Goal: Task Accomplishment & Management: Manage account settings

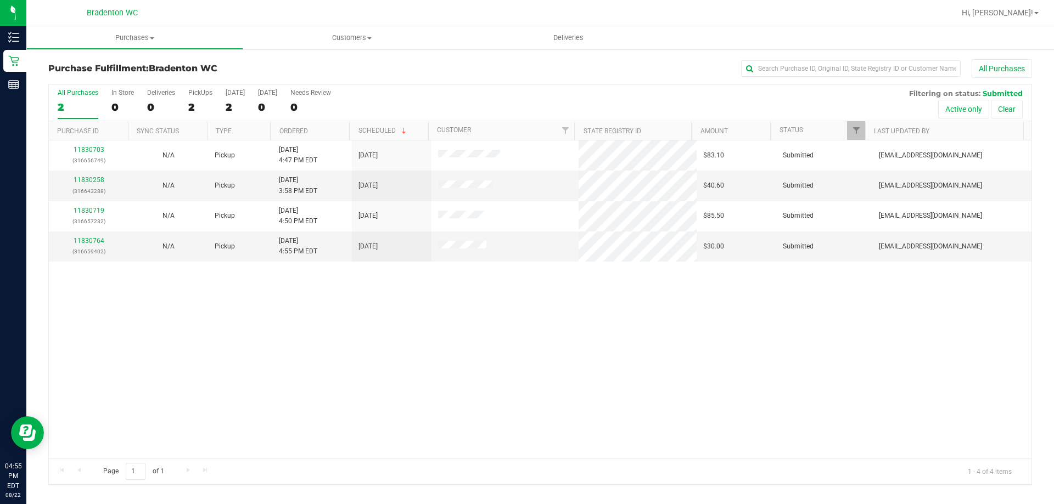
click at [414, 92] on div "All Purchases 2 In Store 0 Deliveries 0 PickUps 2 Today 2 Tomorrow 0 Needs Revi…" at bounding box center [540, 89] width 982 height 9
click at [85, 244] on link "11830764" at bounding box center [89, 241] width 31 height 8
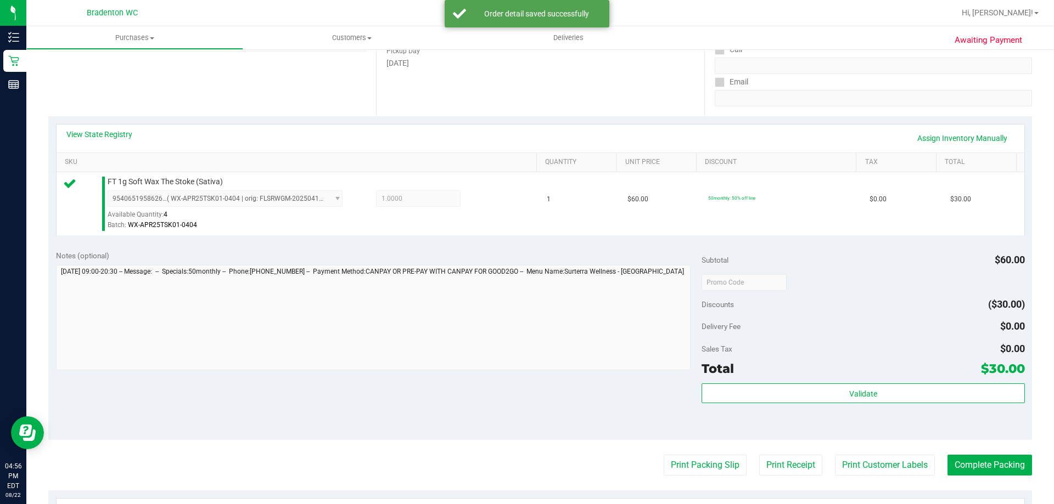
scroll to position [274, 0]
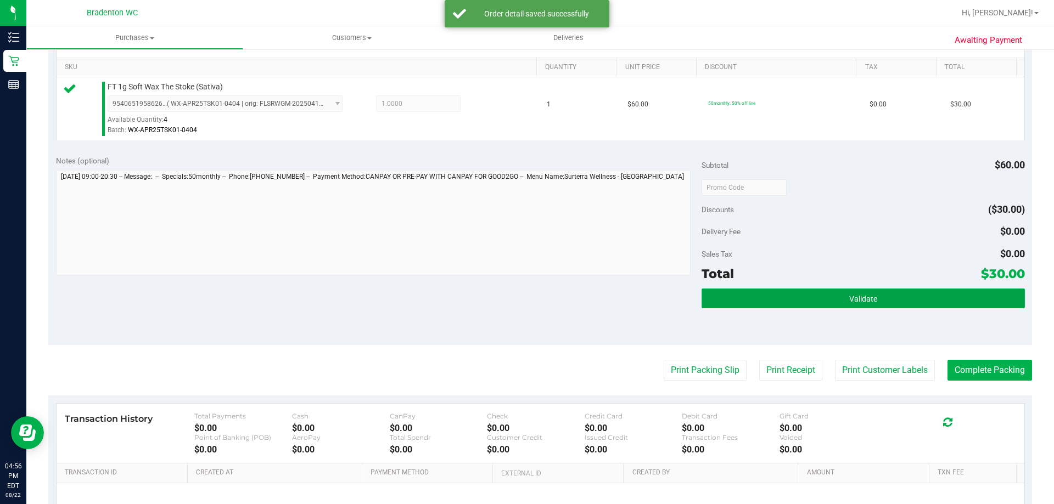
click at [862, 303] on button "Validate" at bounding box center [862, 299] width 323 height 20
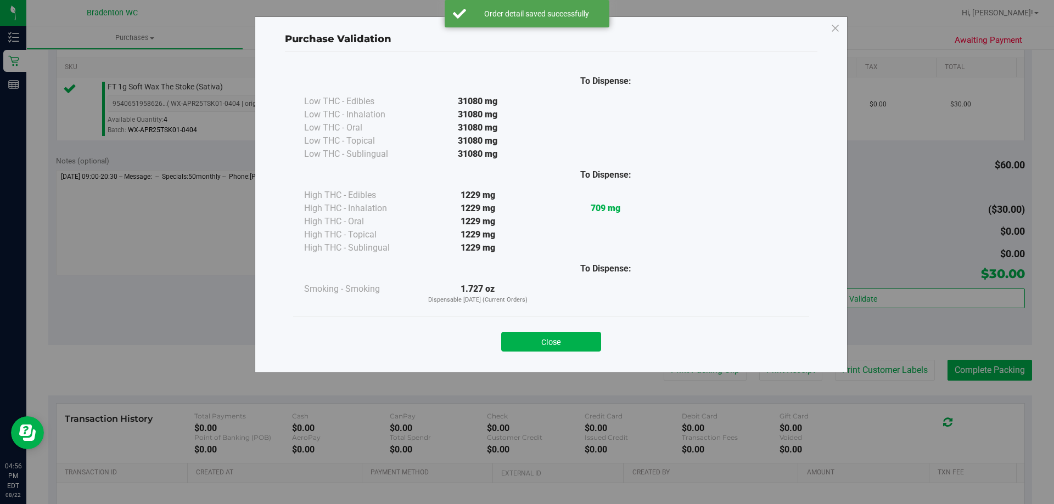
click at [538, 329] on div "Close" at bounding box center [550, 338] width 499 height 27
click at [541, 337] on button "Close" at bounding box center [551, 342] width 100 height 20
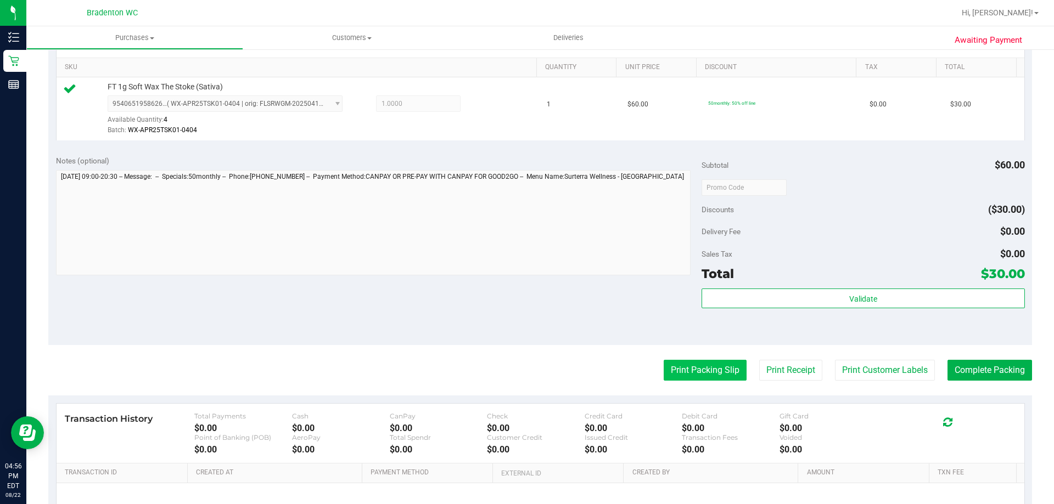
click at [688, 371] on button "Print Packing Slip" at bounding box center [704, 370] width 83 height 21
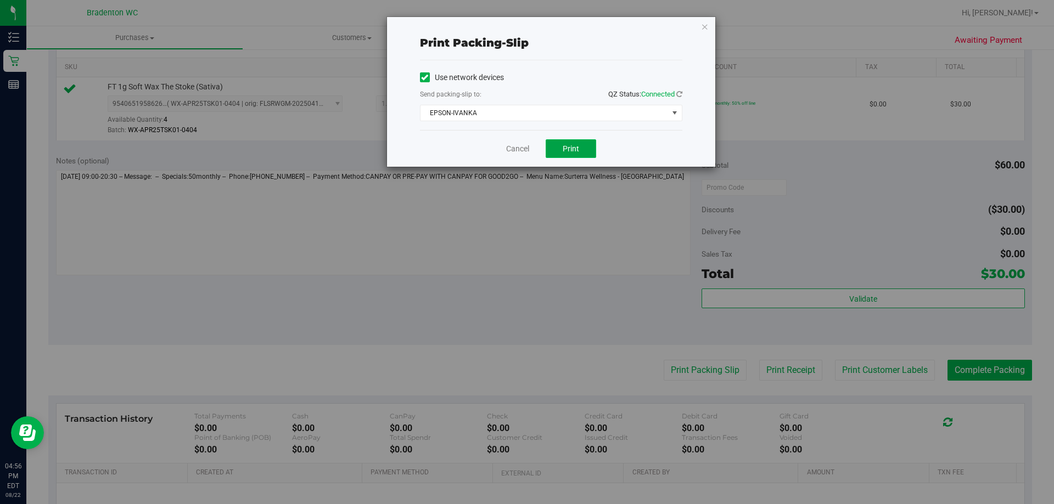
click at [577, 154] on button "Print" at bounding box center [570, 148] width 50 height 19
click at [704, 27] on icon "button" at bounding box center [705, 26] width 8 height 13
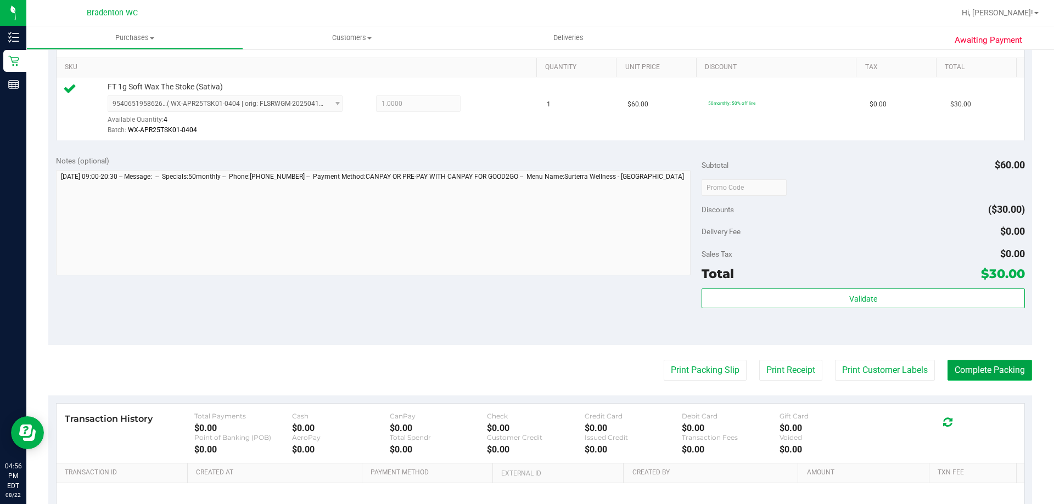
click at [984, 371] on button "Complete Packing" at bounding box center [989, 370] width 85 height 21
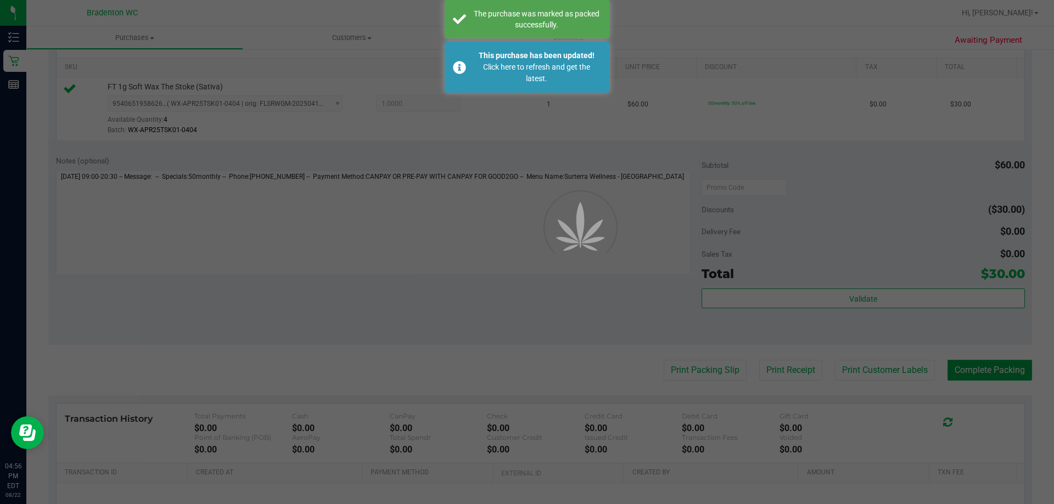
scroll to position [166, 0]
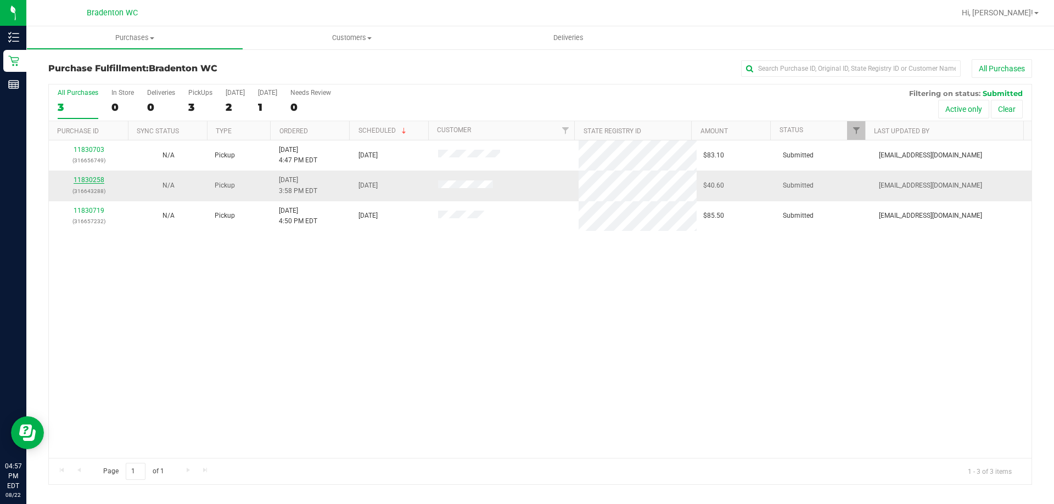
click at [86, 177] on link "11830258" at bounding box center [89, 180] width 31 height 8
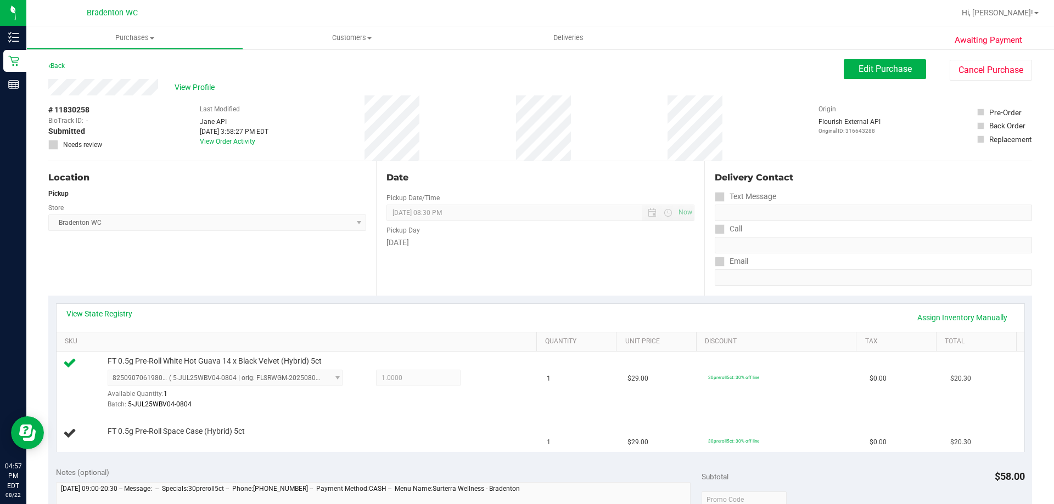
click at [374, 76] on div "Back Edit Purchase Cancel Purchase" at bounding box center [539, 69] width 983 height 20
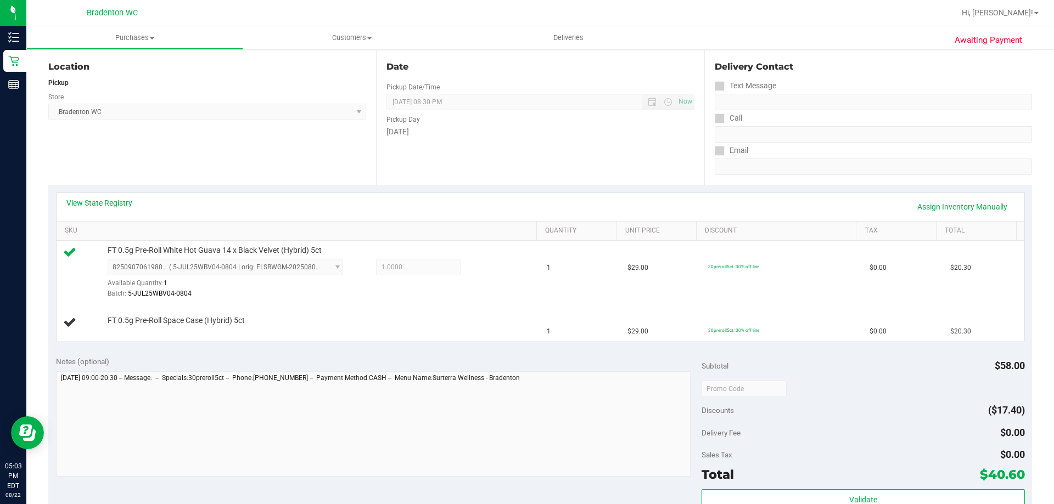
scroll to position [106, 0]
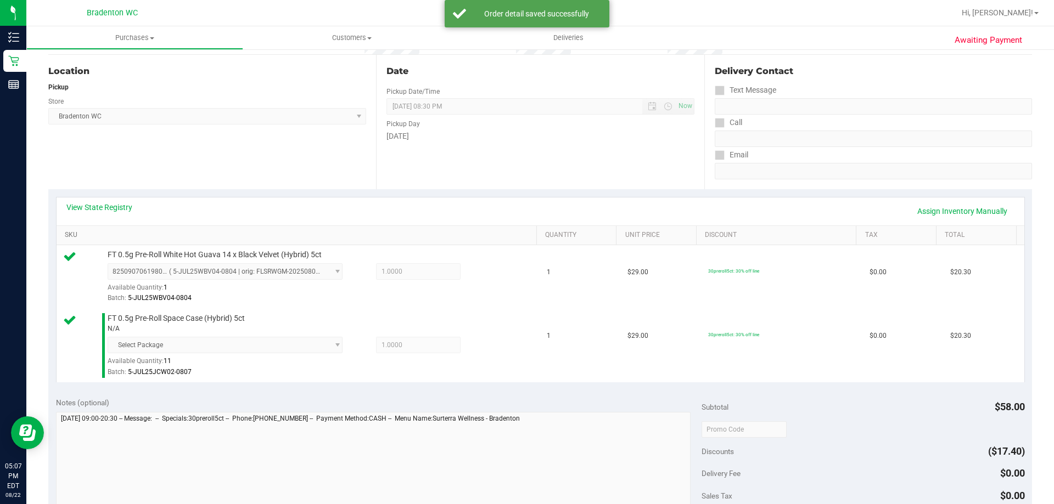
click at [498, 235] on link "SKU" at bounding box center [298, 235] width 467 height 9
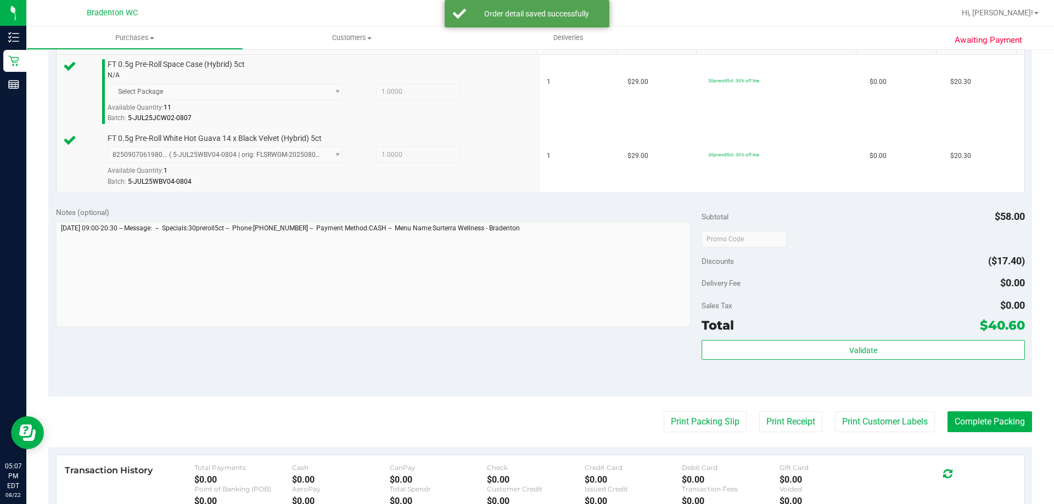
scroll to position [467, 0]
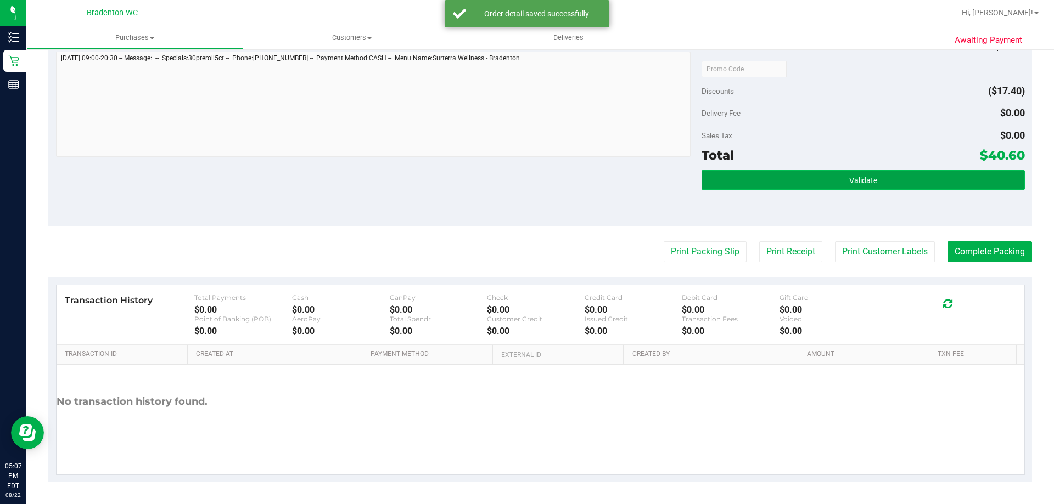
click at [857, 188] on button "Validate" at bounding box center [862, 180] width 323 height 20
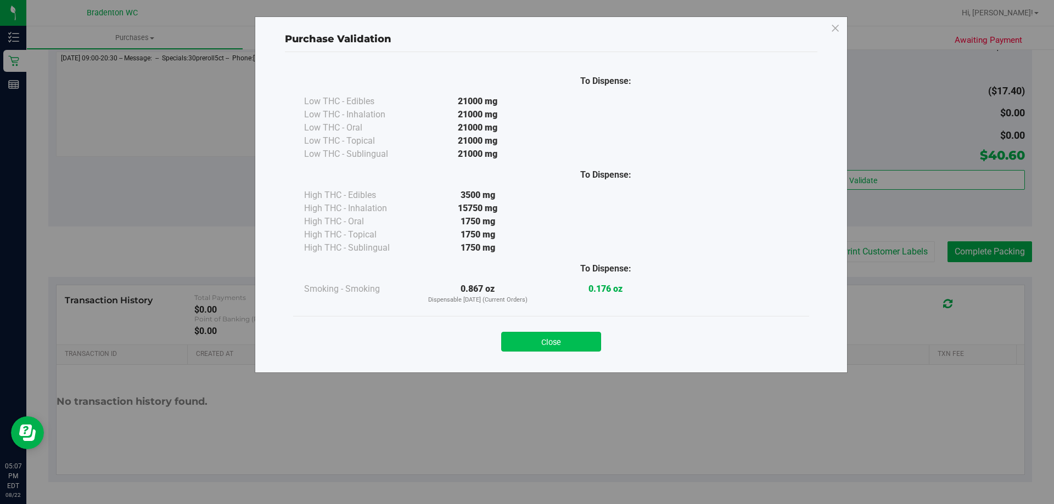
click at [565, 337] on button "Close" at bounding box center [551, 342] width 100 height 20
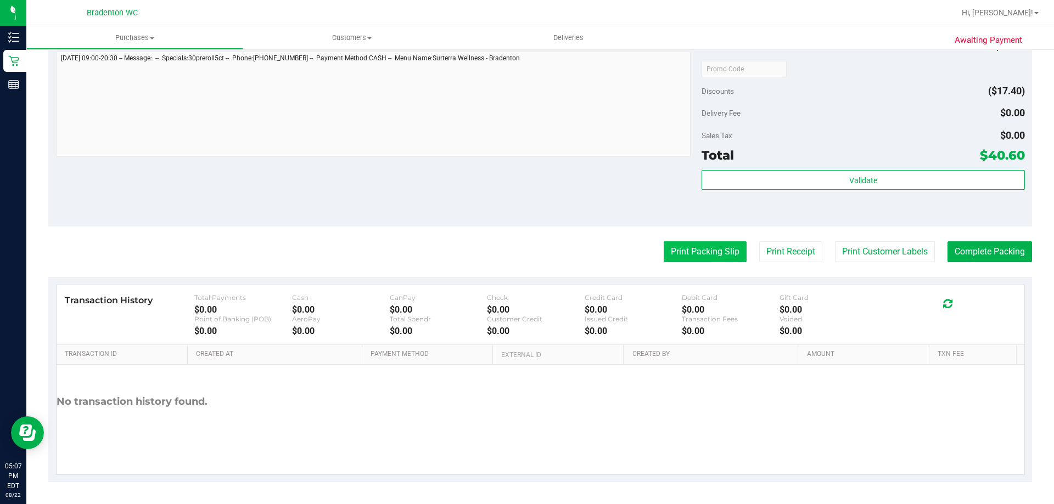
click at [694, 254] on button "Print Packing Slip" at bounding box center [704, 251] width 83 height 21
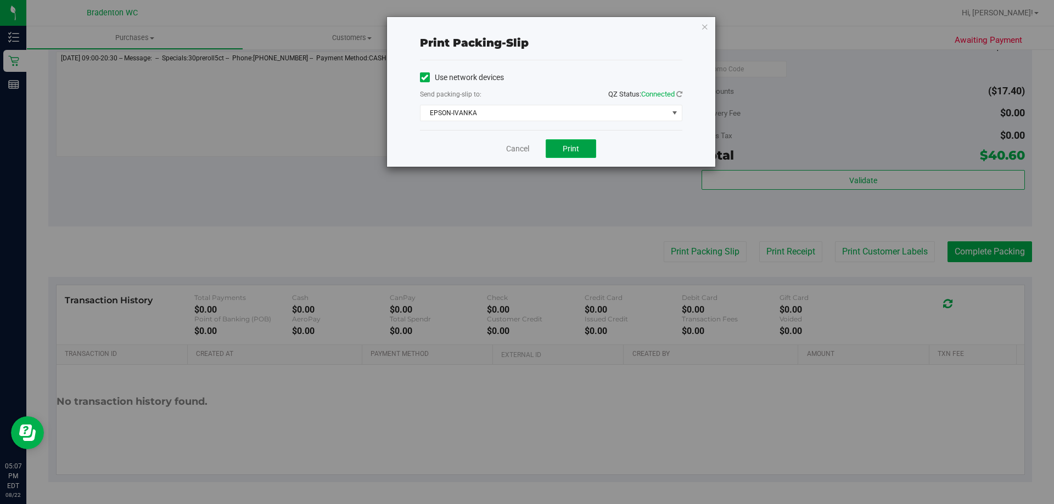
click at [583, 154] on button "Print" at bounding box center [570, 148] width 50 height 19
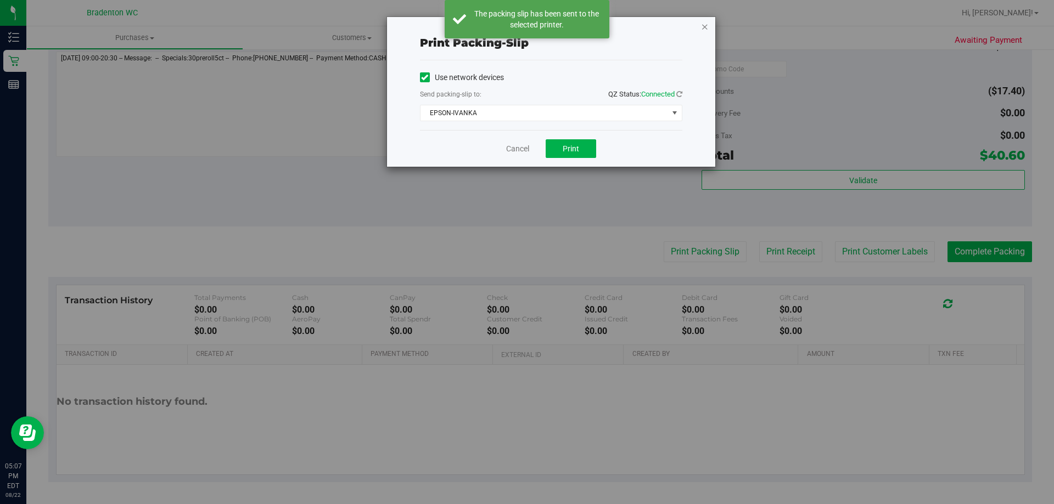
click at [705, 32] on icon "button" at bounding box center [705, 26] width 8 height 13
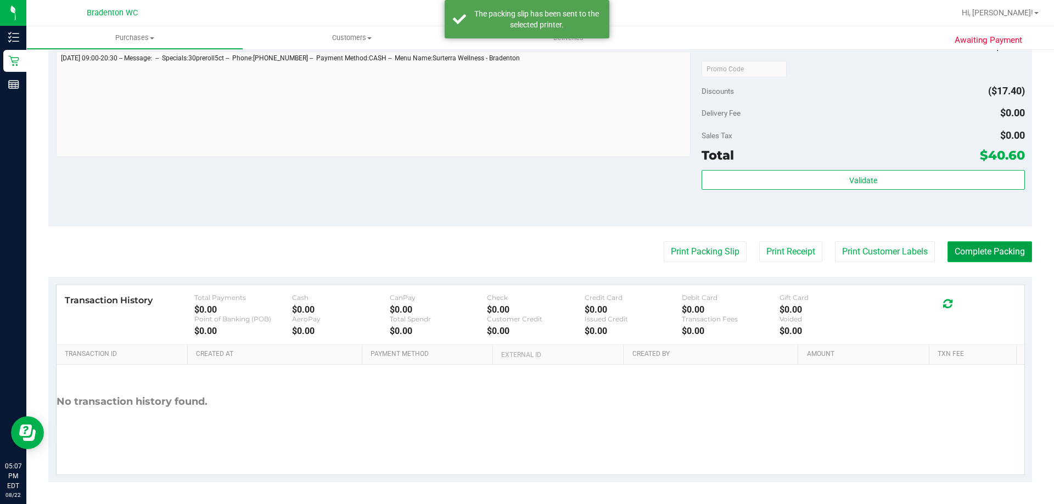
click at [987, 250] on button "Complete Packing" at bounding box center [989, 251] width 85 height 21
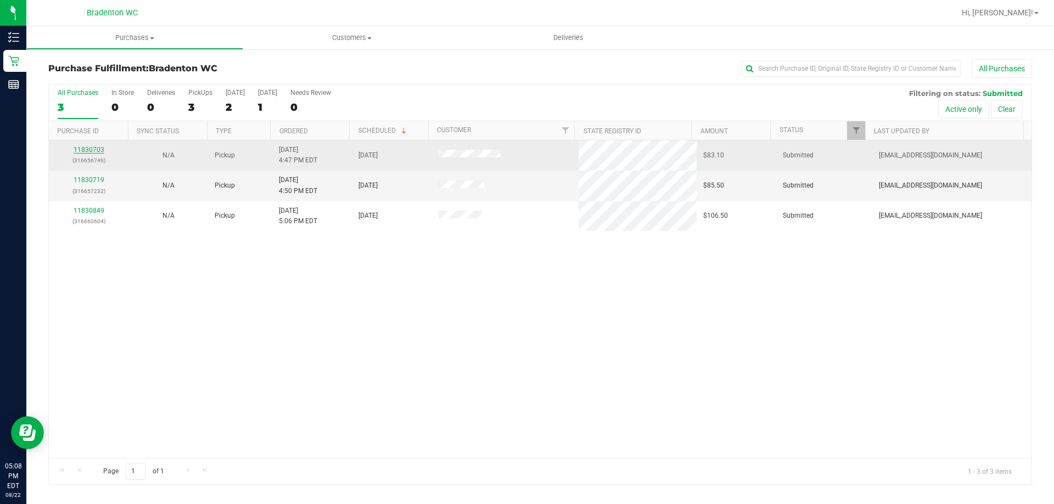
click at [93, 151] on link "11830703" at bounding box center [89, 150] width 31 height 8
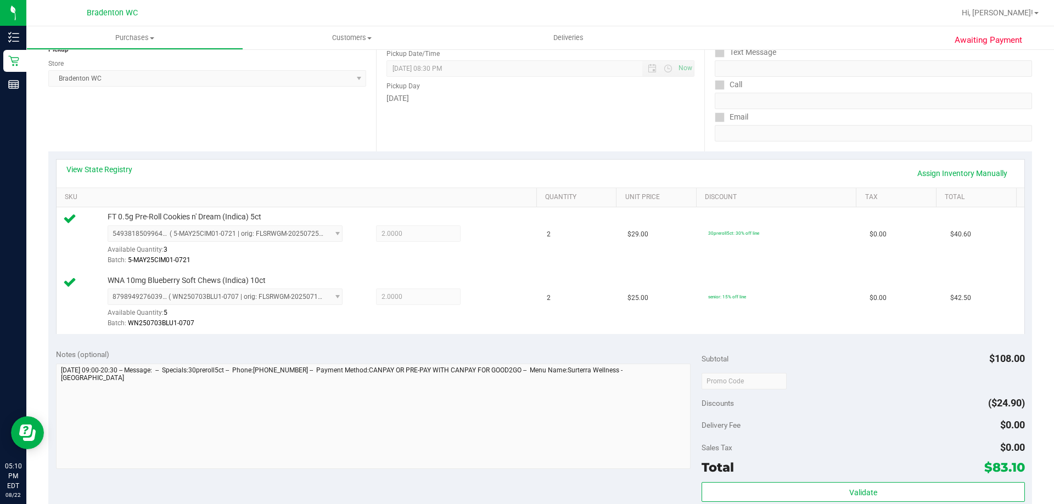
scroll to position [384, 0]
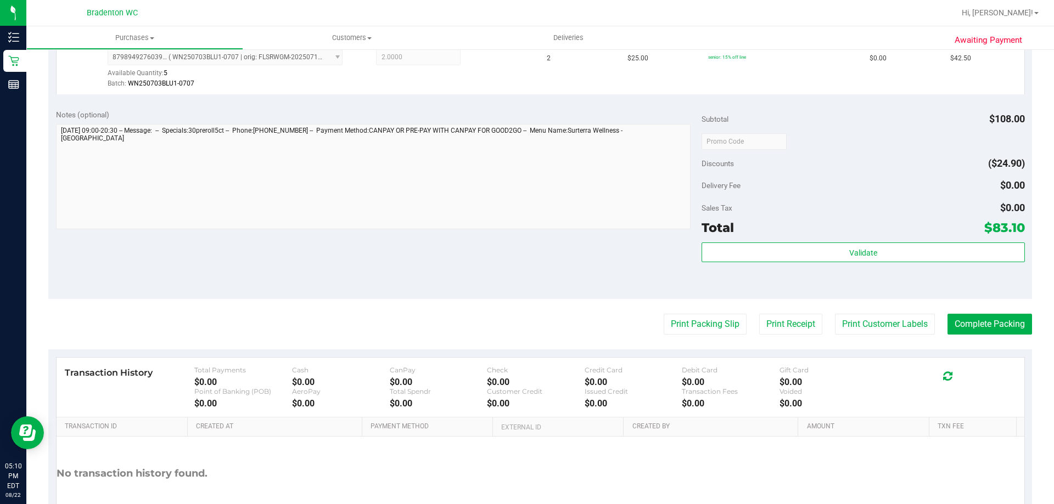
drag, startPoint x: 781, startPoint y: 274, endPoint x: 785, endPoint y: 266, distance: 9.1
click at [783, 272] on div "Validate" at bounding box center [862, 267] width 323 height 49
click at [785, 264] on div "Validate" at bounding box center [862, 267] width 323 height 49
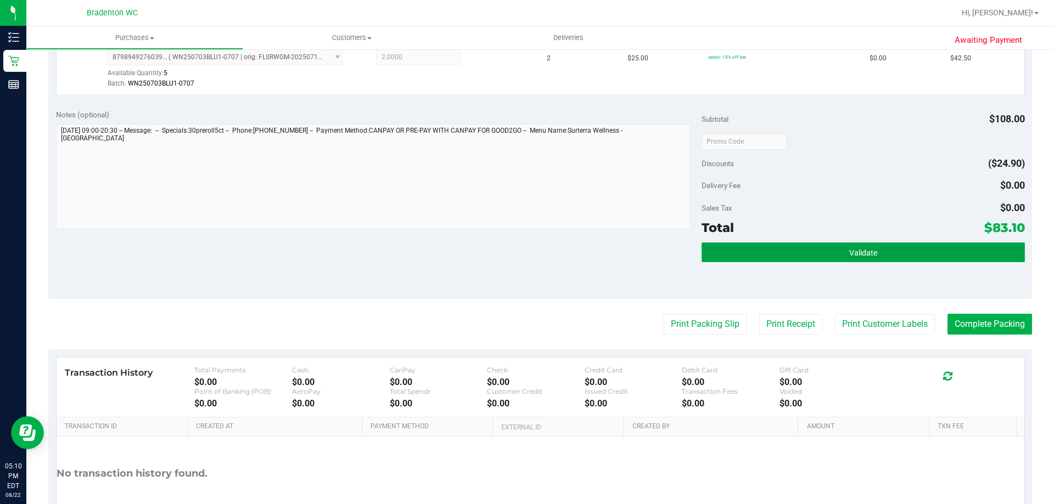
click at [784, 254] on button "Validate" at bounding box center [862, 253] width 323 height 20
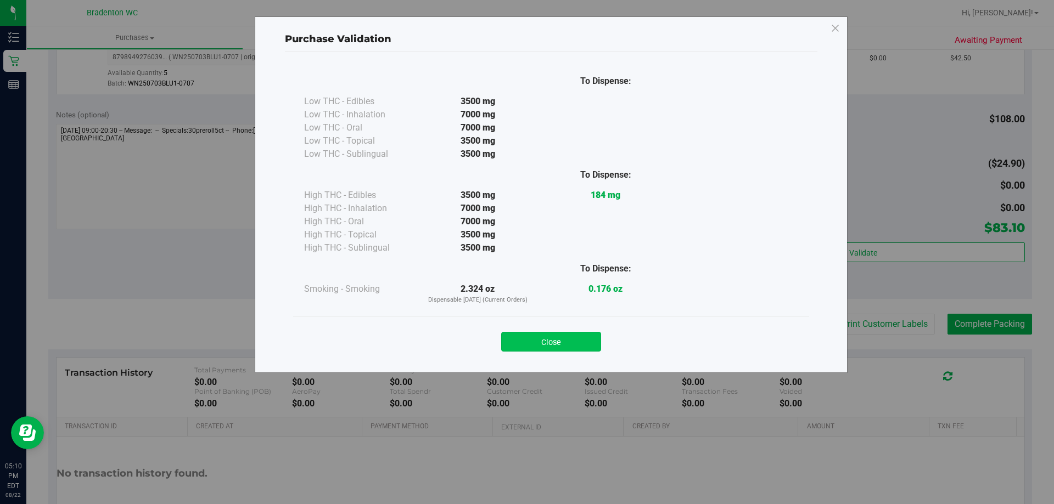
click at [577, 344] on button "Close" at bounding box center [551, 342] width 100 height 20
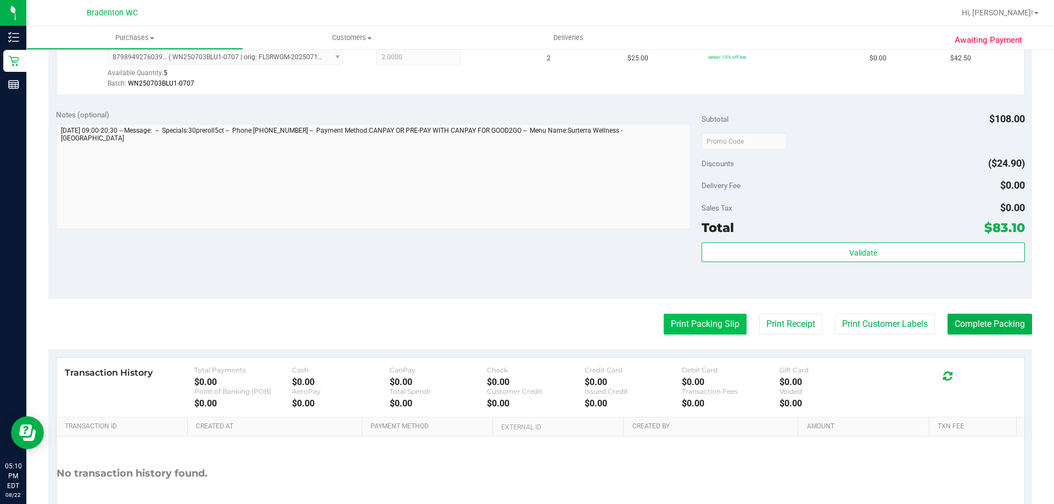
click at [669, 323] on button "Print Packing Slip" at bounding box center [704, 324] width 83 height 21
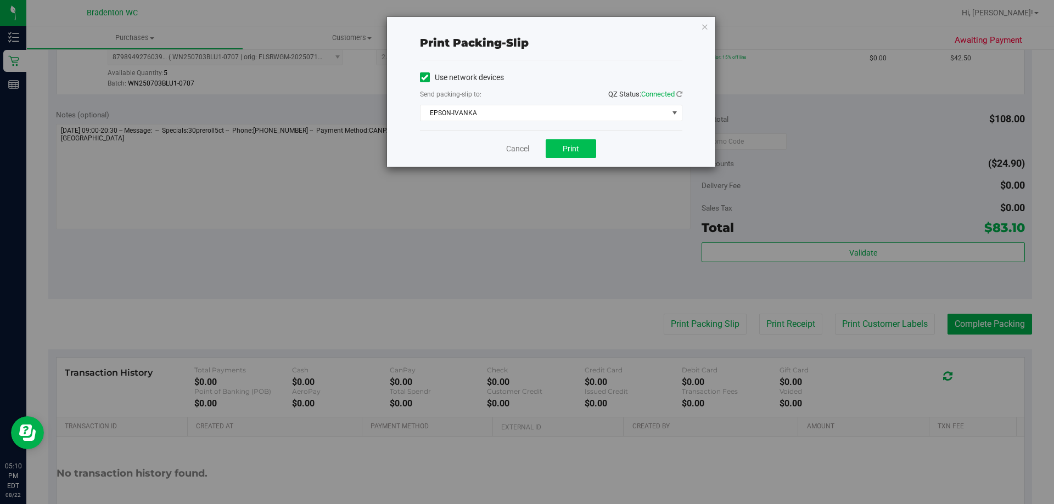
click at [590, 140] on div "Cancel Print" at bounding box center [551, 148] width 262 height 37
click at [584, 145] on button "Print" at bounding box center [570, 148] width 50 height 19
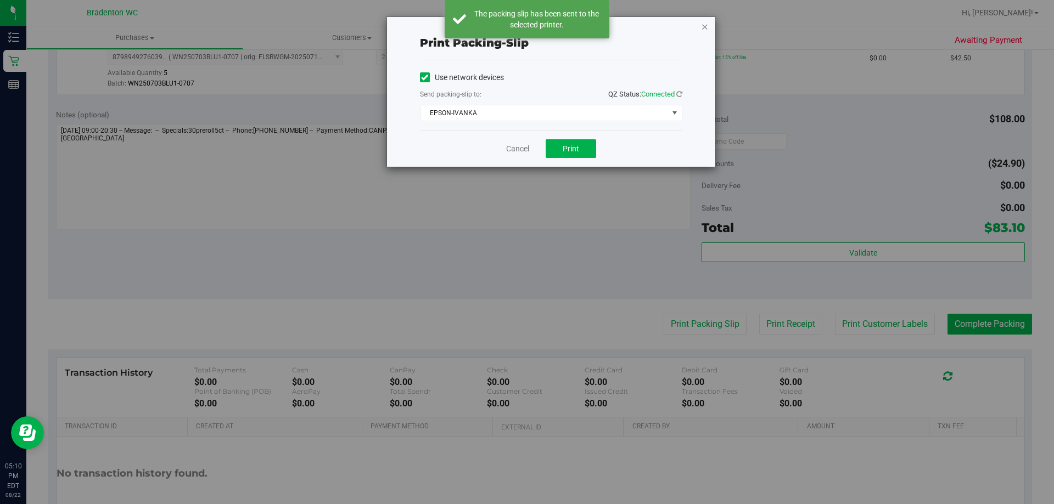
click at [704, 26] on icon "button" at bounding box center [705, 26] width 8 height 13
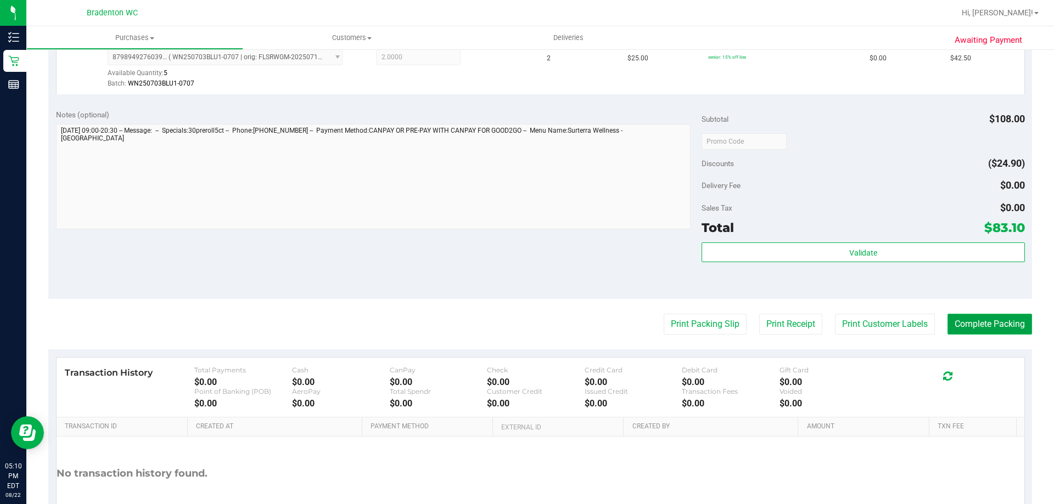
click at [952, 327] on button "Complete Packing" at bounding box center [989, 324] width 85 height 21
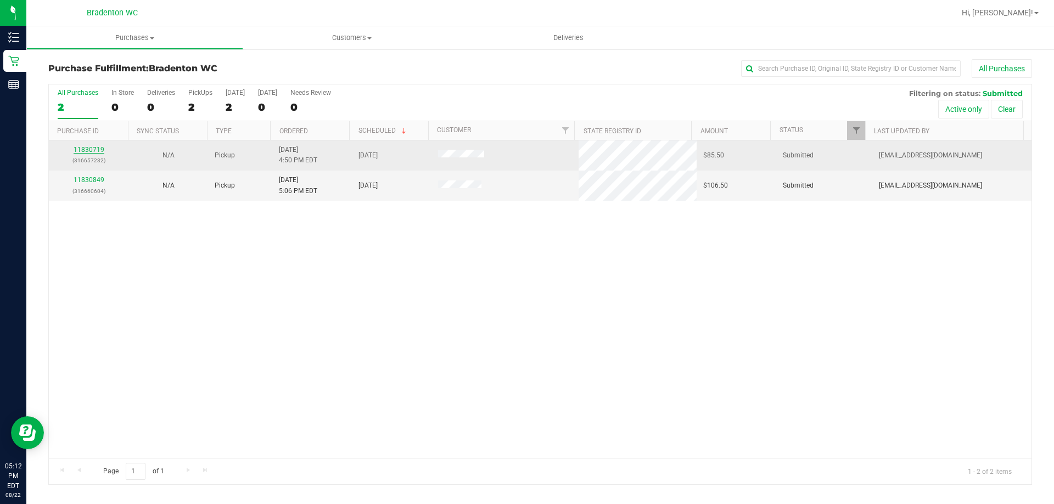
click at [89, 151] on link "11830719" at bounding box center [89, 150] width 31 height 8
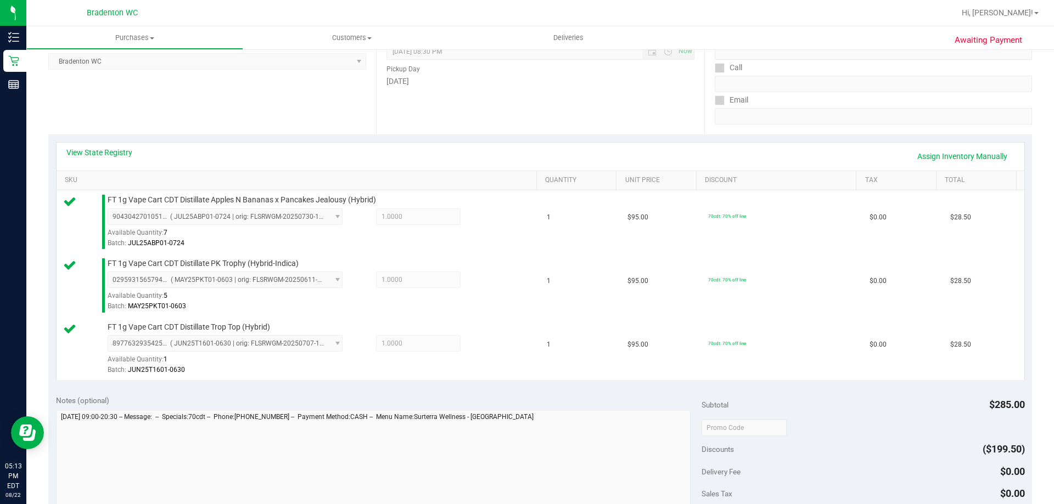
scroll to position [227, 0]
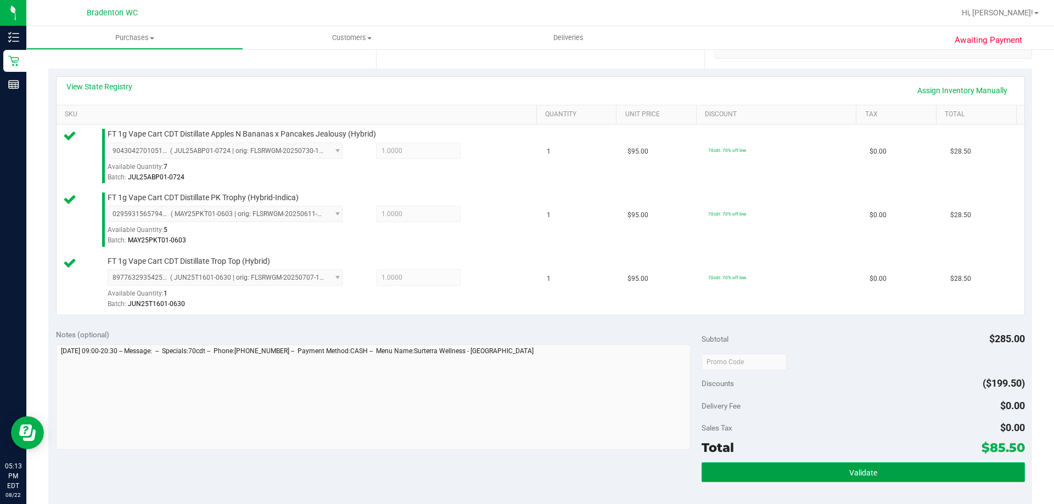
click at [867, 469] on span "Validate" at bounding box center [863, 473] width 28 height 9
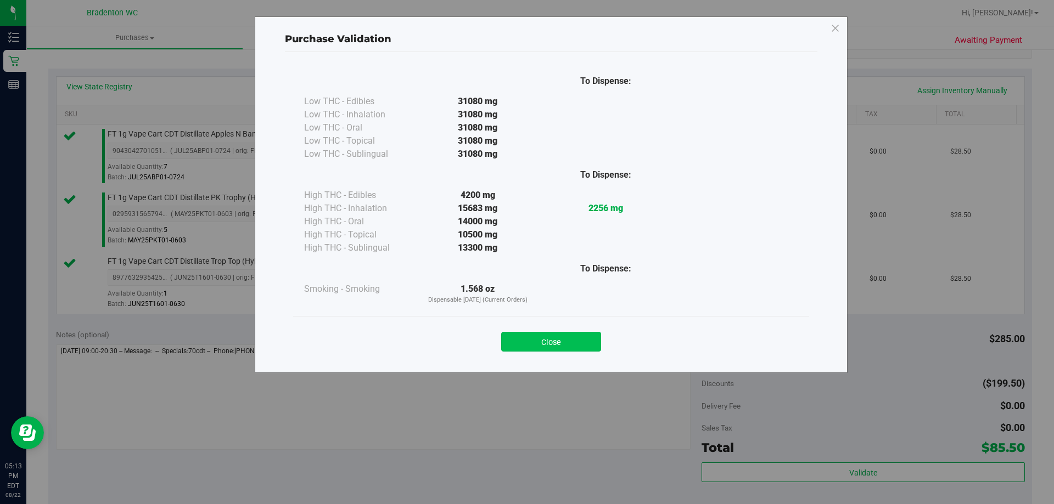
click at [569, 343] on button "Close" at bounding box center [551, 342] width 100 height 20
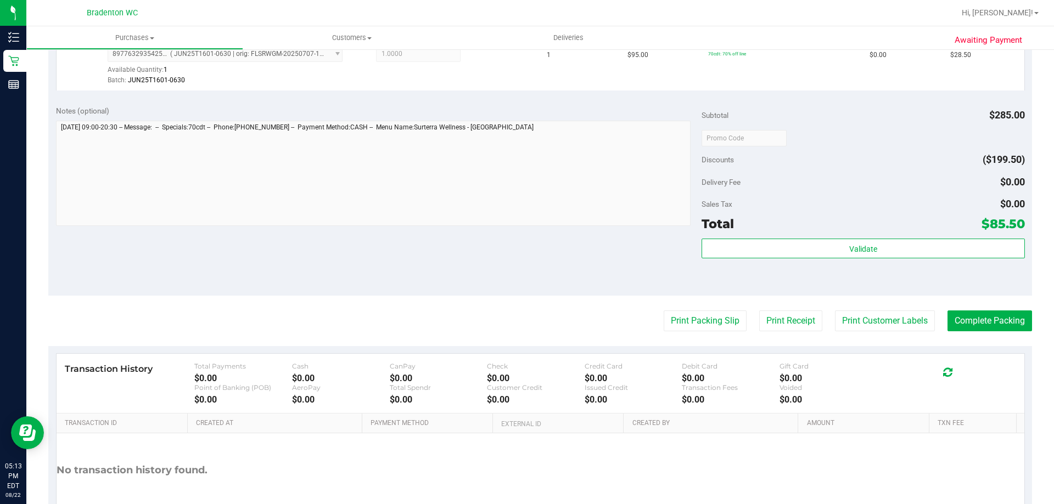
scroll to position [453, 0]
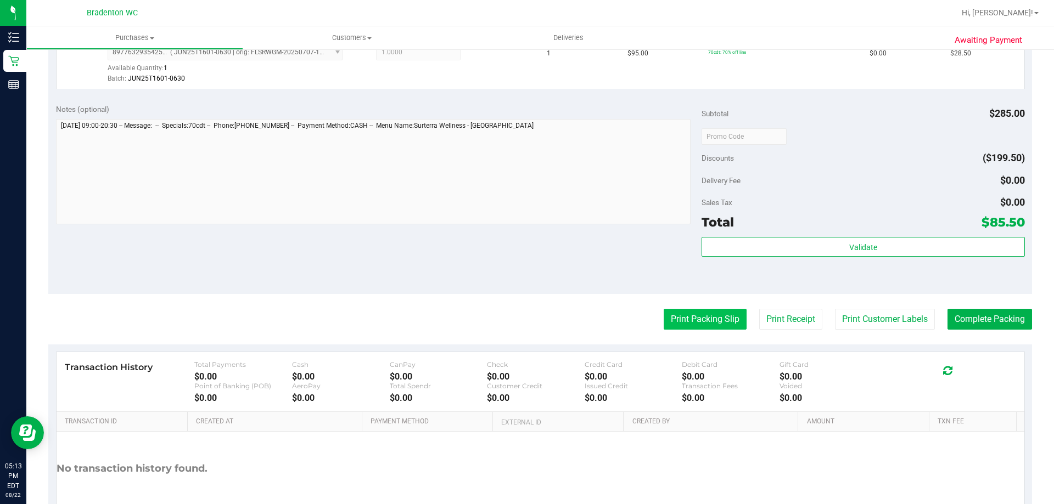
click at [711, 320] on button "Print Packing Slip" at bounding box center [704, 319] width 83 height 21
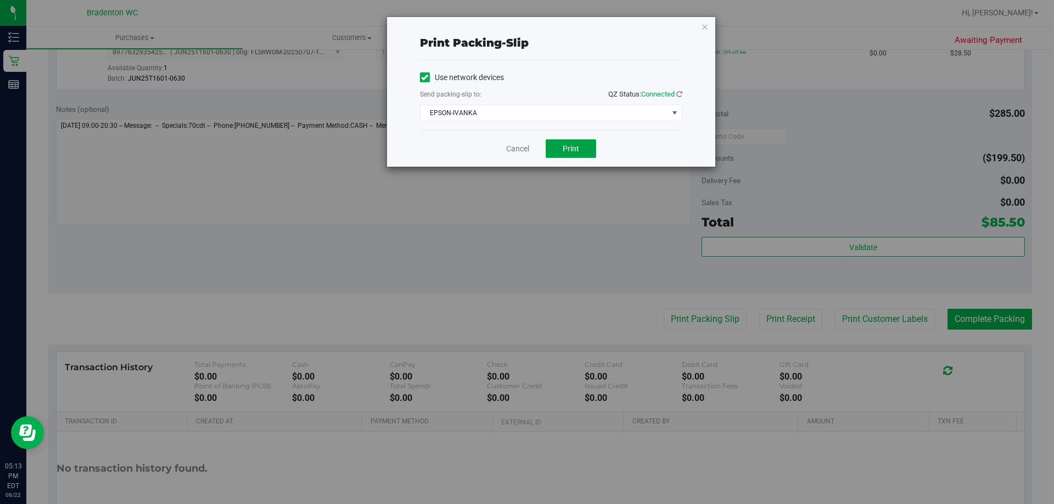
click at [581, 149] on button "Print" at bounding box center [570, 148] width 50 height 19
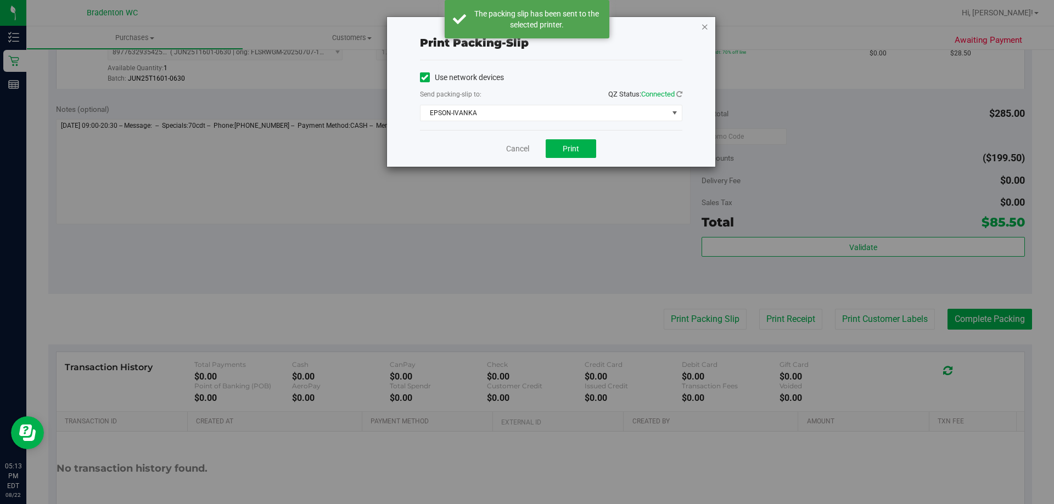
click at [707, 27] on icon "button" at bounding box center [705, 26] width 8 height 13
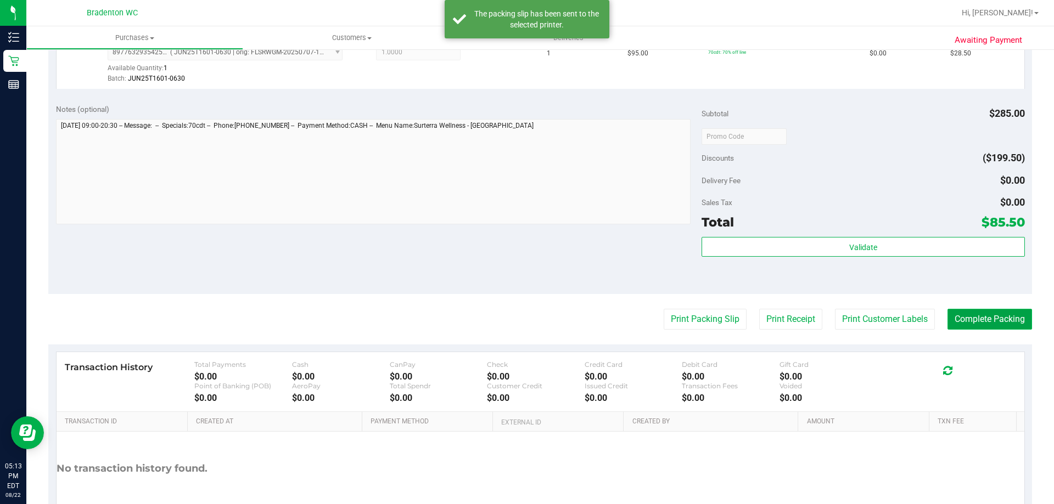
click at [1000, 322] on button "Complete Packing" at bounding box center [989, 319] width 85 height 21
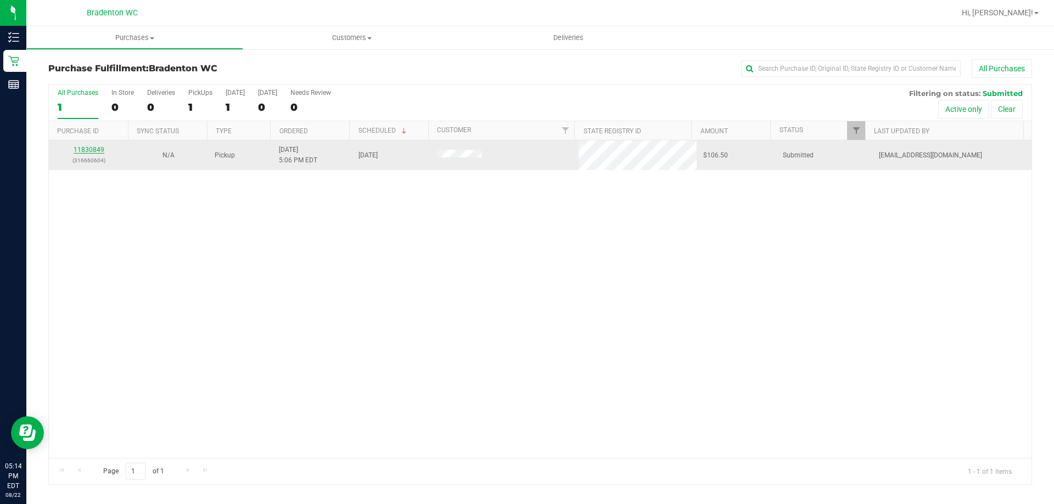
click at [89, 150] on link "11830849" at bounding box center [89, 150] width 31 height 8
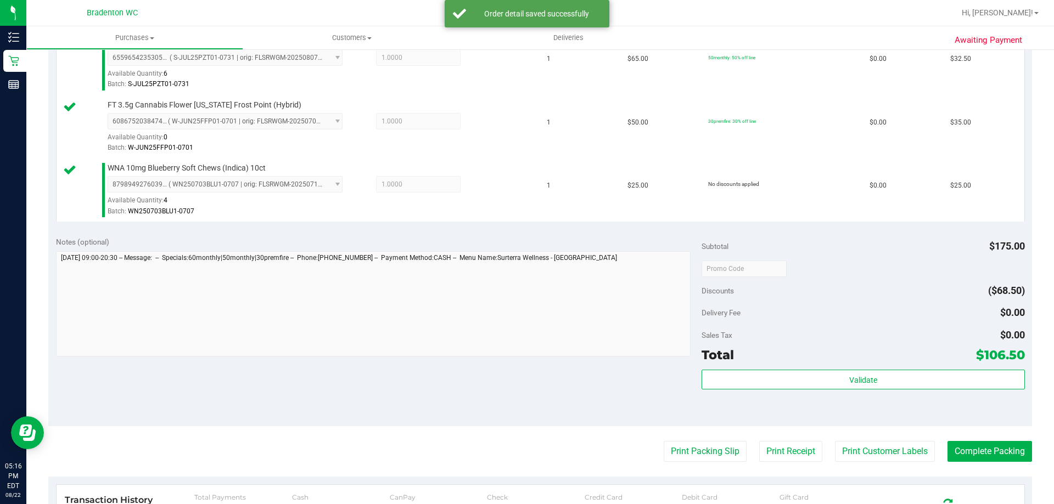
scroll to position [381, 0]
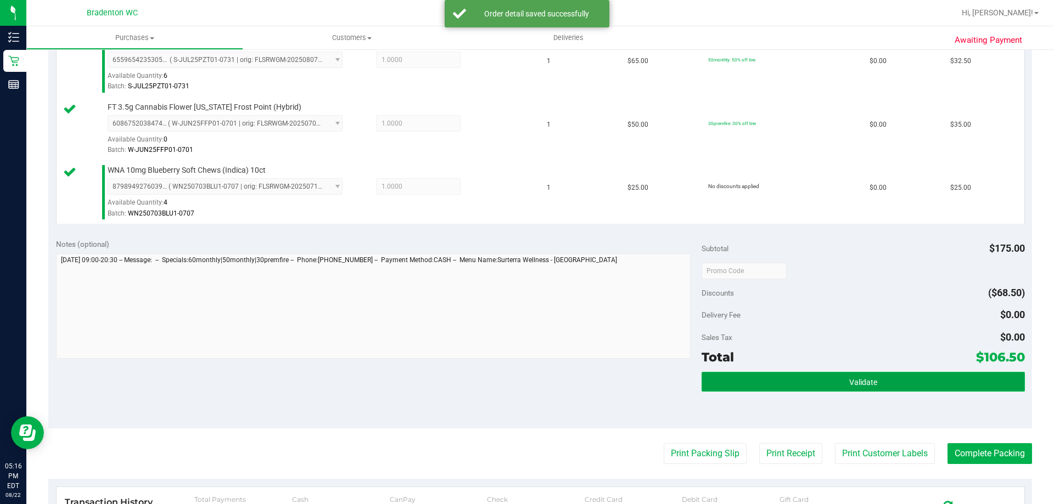
click at [869, 381] on span "Validate" at bounding box center [863, 382] width 28 height 9
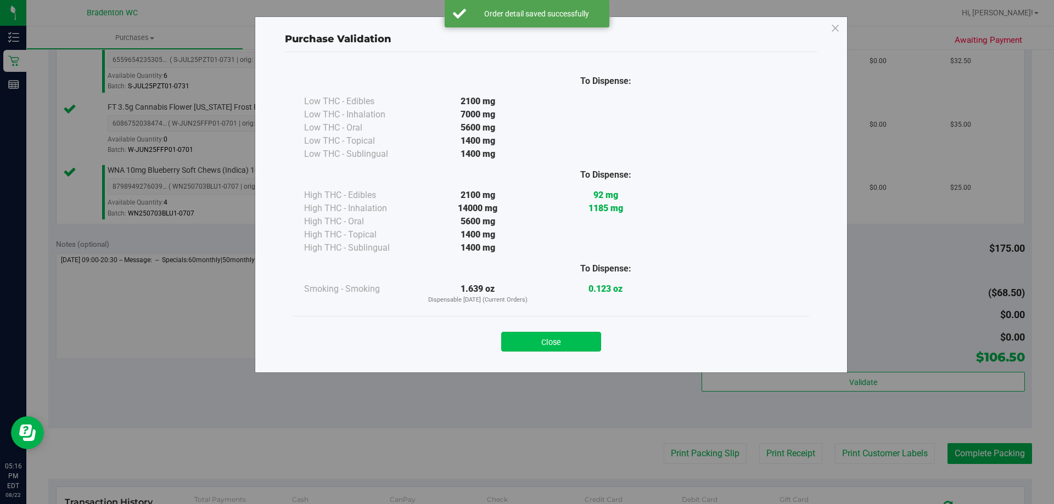
click at [566, 348] on button "Close" at bounding box center [551, 342] width 100 height 20
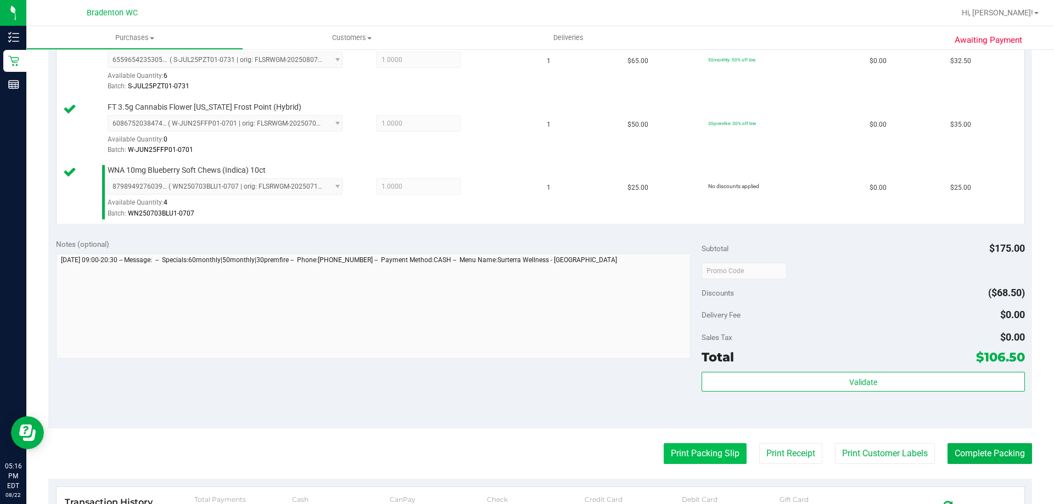
click at [694, 458] on button "Print Packing Slip" at bounding box center [704, 453] width 83 height 21
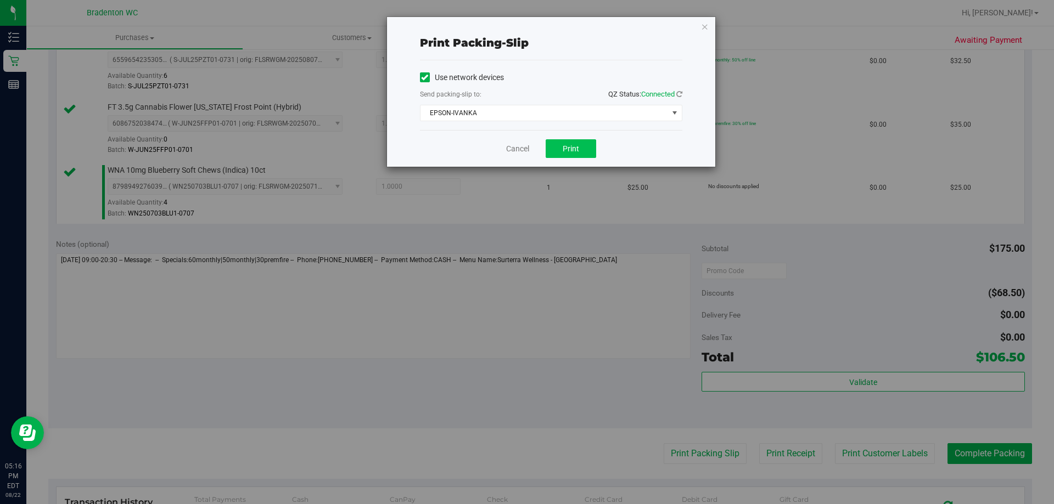
click at [575, 150] on span "Print" at bounding box center [570, 148] width 16 height 9
click at [580, 141] on button "Print" at bounding box center [570, 148] width 50 height 19
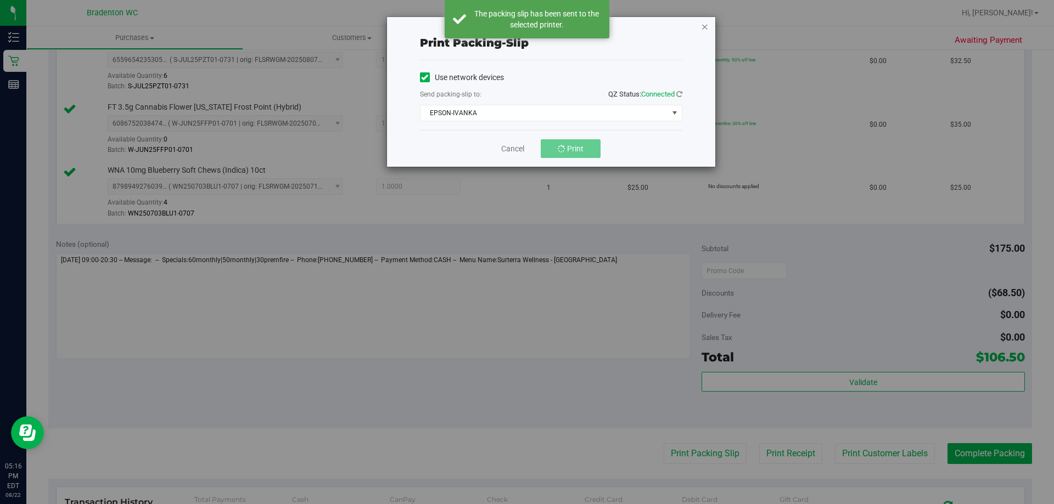
click at [705, 26] on icon "button" at bounding box center [705, 26] width 8 height 13
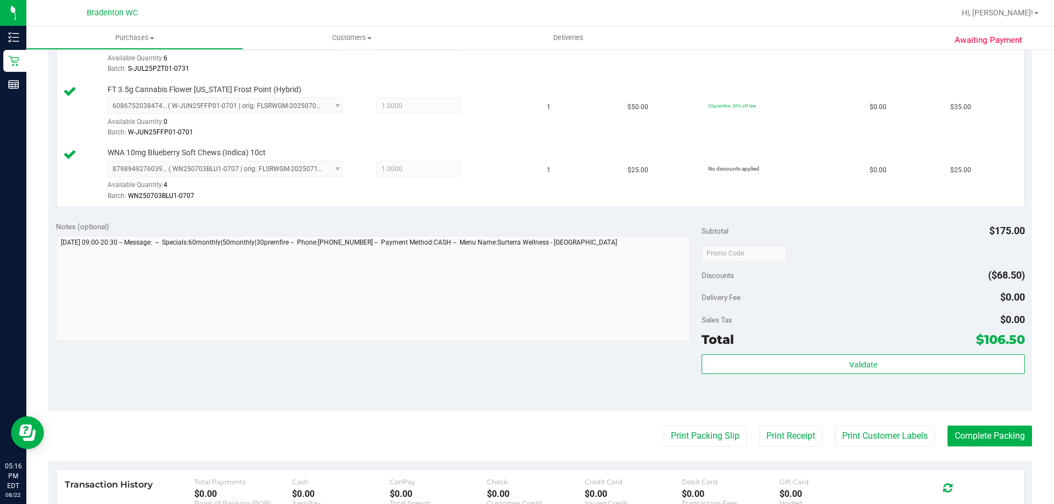
scroll to position [398, 0]
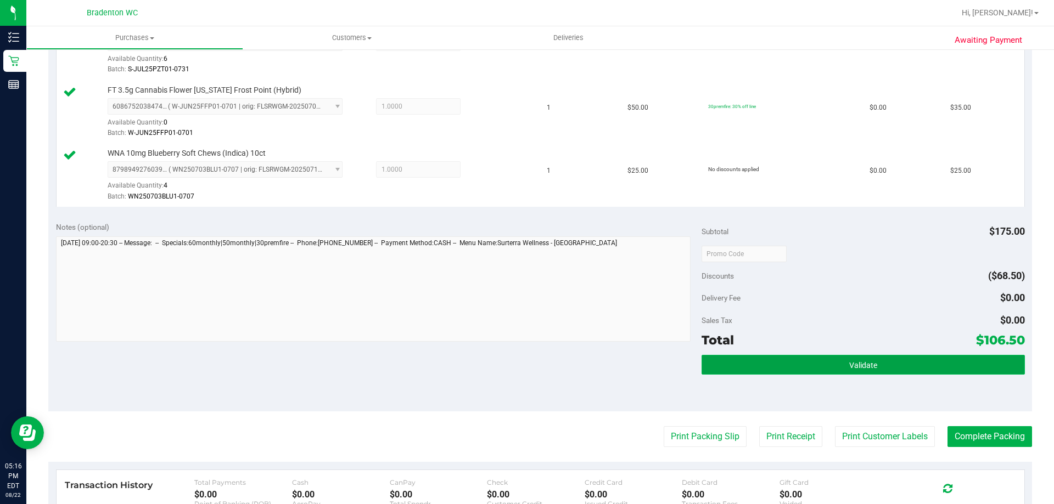
click at [821, 372] on button "Validate" at bounding box center [862, 365] width 323 height 20
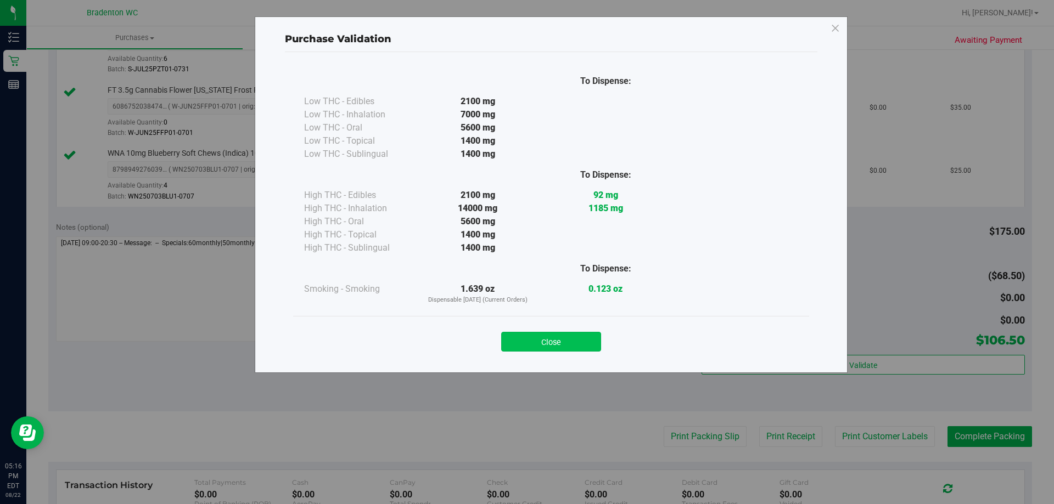
click at [572, 336] on button "Close" at bounding box center [551, 342] width 100 height 20
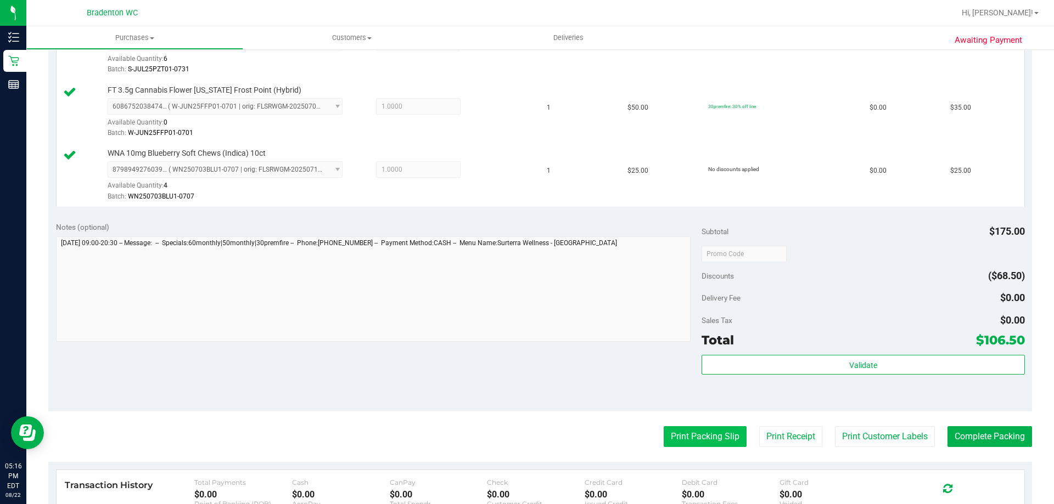
click at [697, 434] on button "Print Packing Slip" at bounding box center [704, 436] width 83 height 21
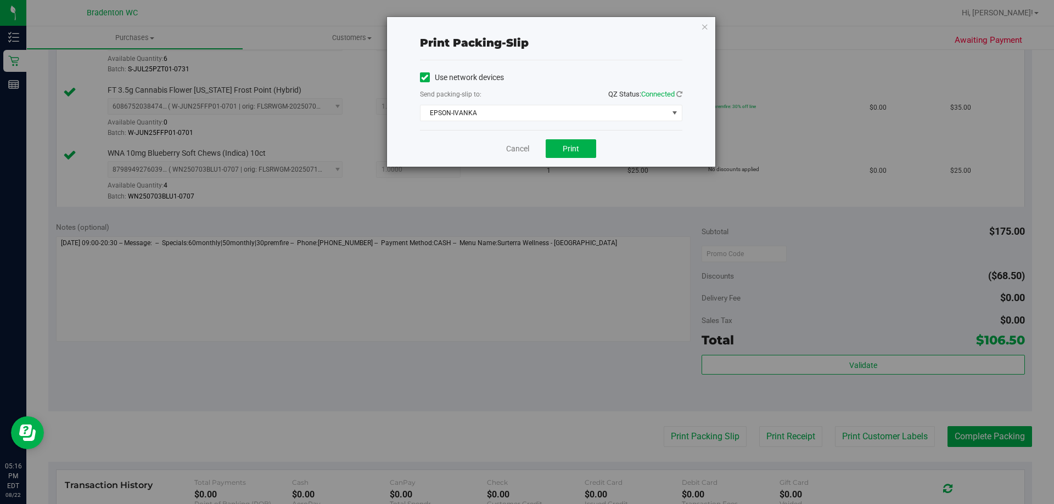
click at [581, 168] on div "Print packing-slip Use network devices Send packing-slip to: QZ Status: Connect…" at bounding box center [531, 252] width 1062 height 504
click at [704, 29] on icon "button" at bounding box center [705, 26] width 8 height 13
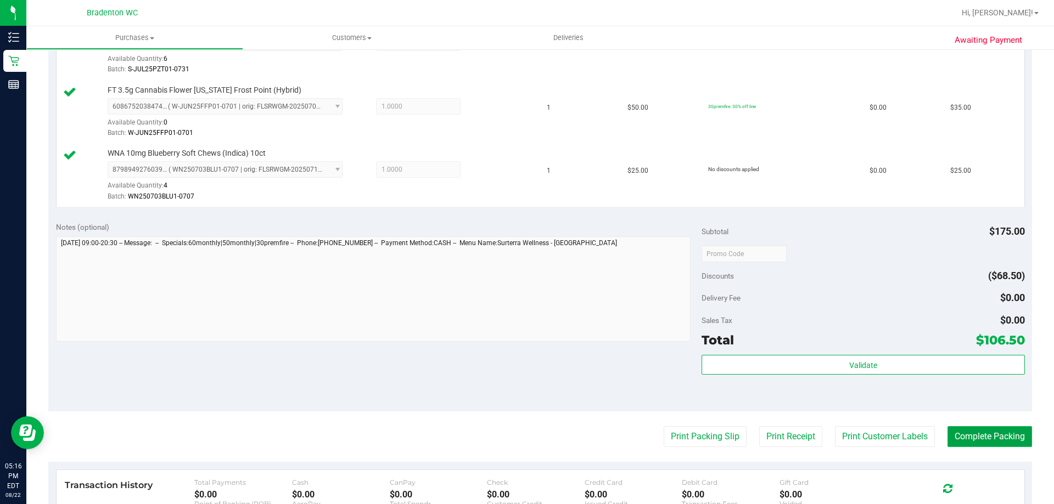
click at [986, 440] on button "Complete Packing" at bounding box center [989, 436] width 85 height 21
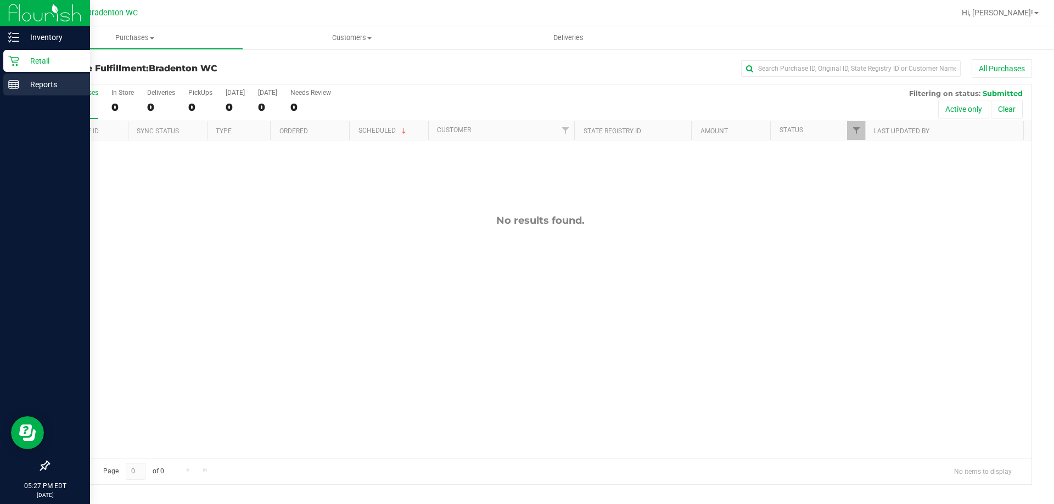
click at [12, 86] on line at bounding box center [12, 85] width 0 height 5
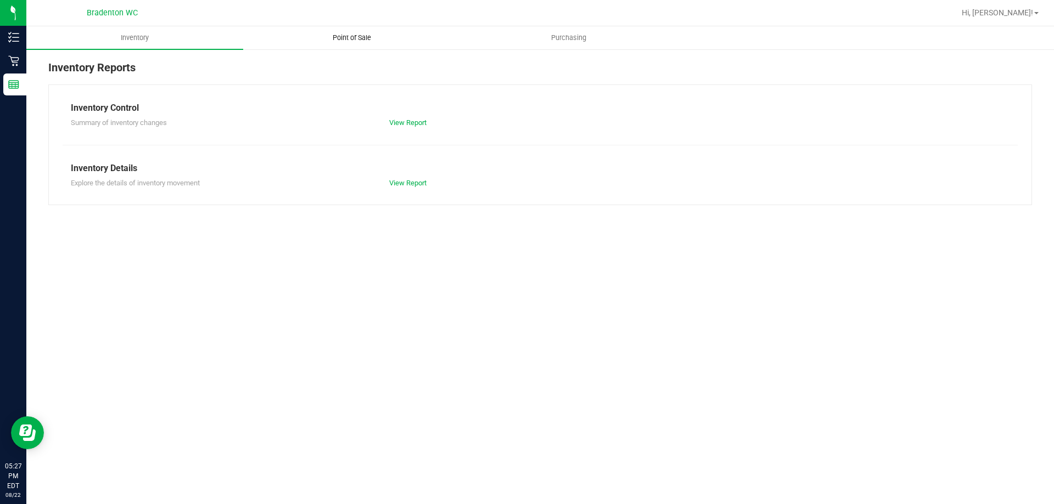
click at [345, 36] on span "Point of Sale" at bounding box center [352, 38] width 68 height 10
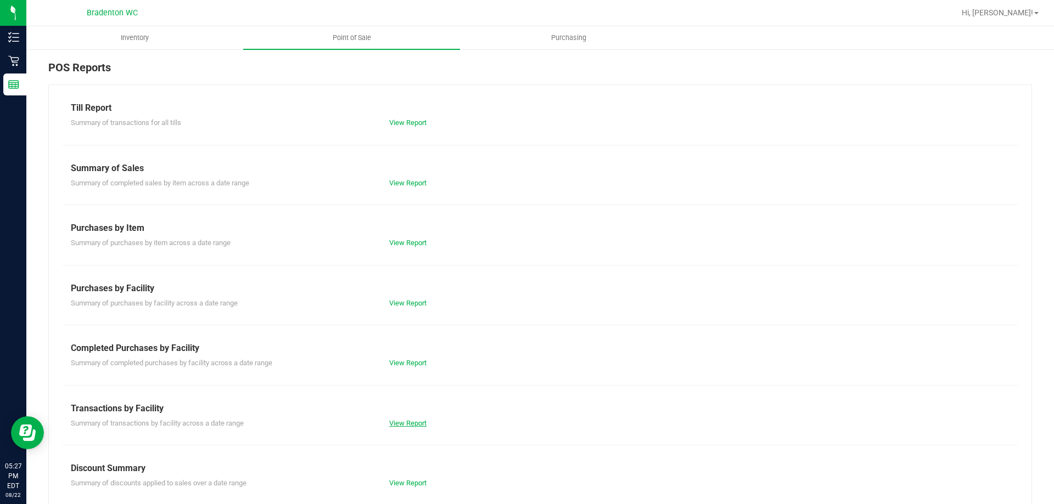
click at [412, 423] on link "View Report" at bounding box center [407, 423] width 37 height 8
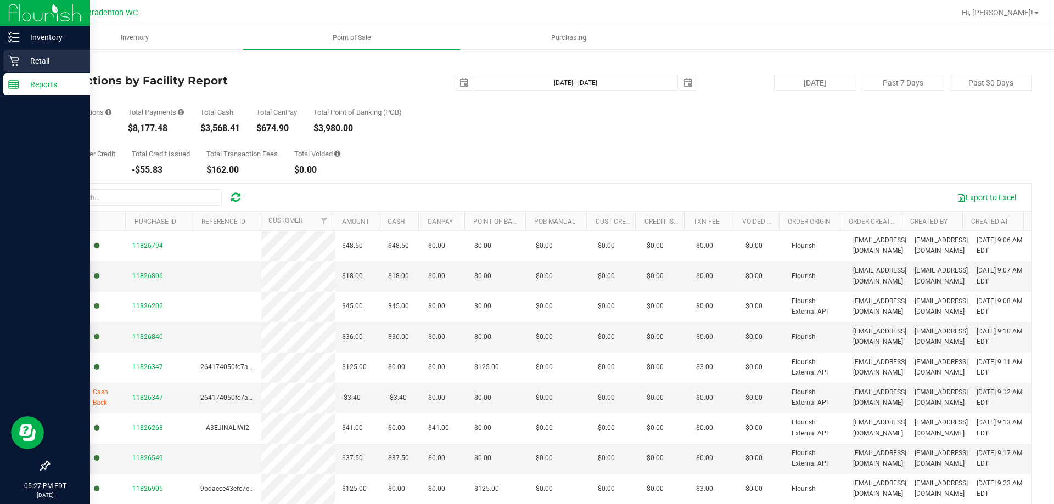
click at [24, 58] on p "Retail" at bounding box center [52, 60] width 66 height 13
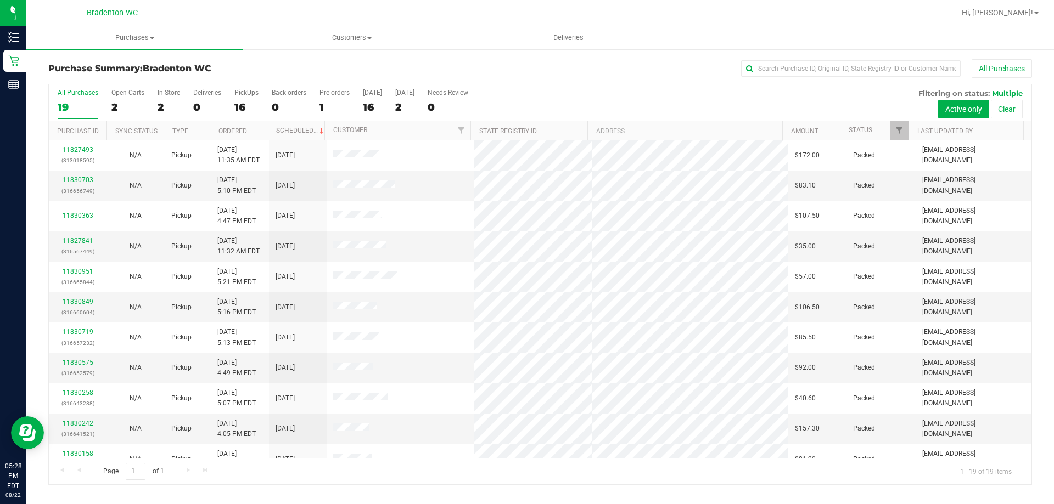
click at [231, 18] on div at bounding box center [575, 12] width 758 height 21
click at [1025, 14] on span "Hi, Kaitlyn!" at bounding box center [996, 12] width 71 height 9
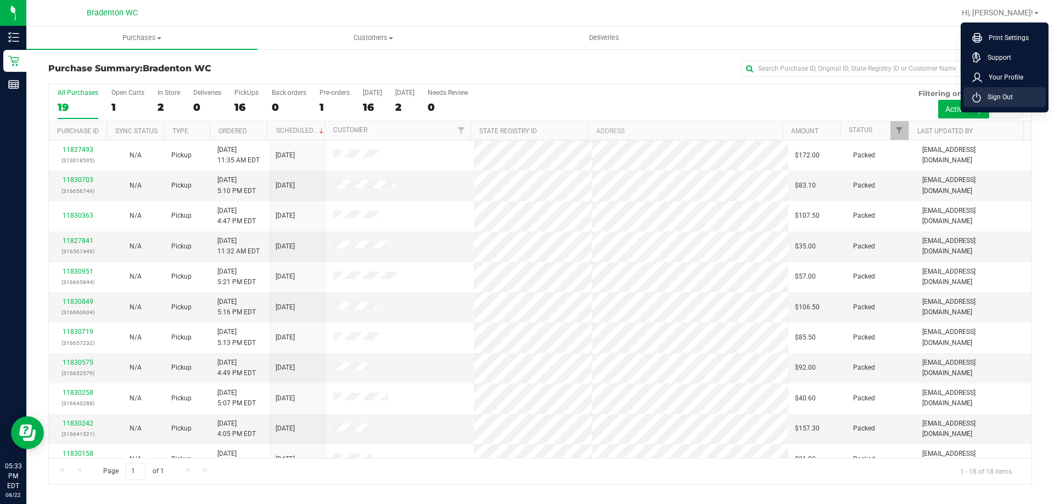
click at [1004, 98] on span "Sign Out" at bounding box center [997, 97] width 32 height 11
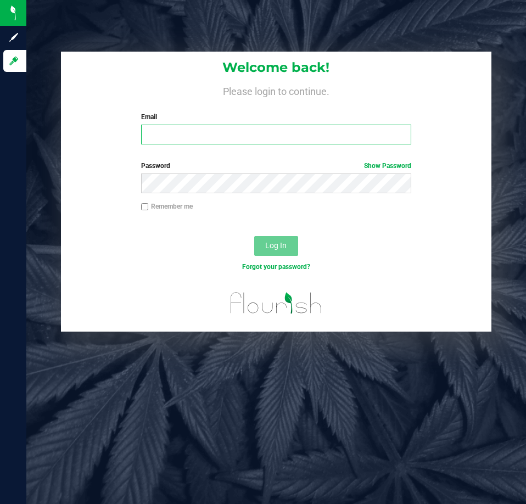
click at [226, 138] on input "Email" at bounding box center [276, 135] width 270 height 20
type input "[EMAIL_ADDRESS][DOMAIN_NAME]"
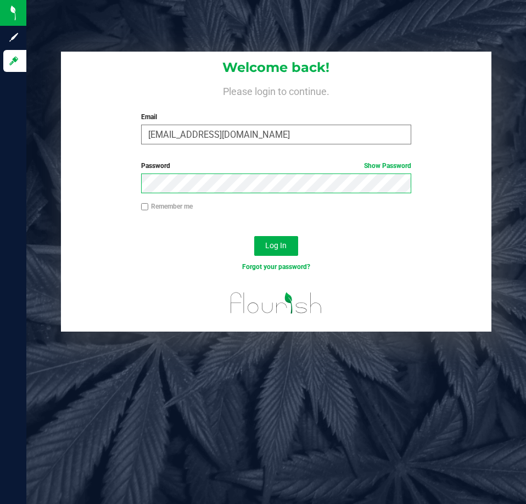
click at [254, 236] on button "Log In" at bounding box center [276, 246] width 44 height 20
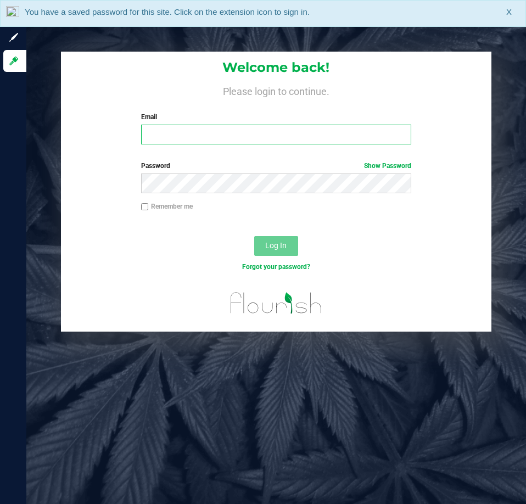
click at [175, 133] on input "Email" at bounding box center [276, 135] width 270 height 20
